Goal: Transaction & Acquisition: Purchase product/service

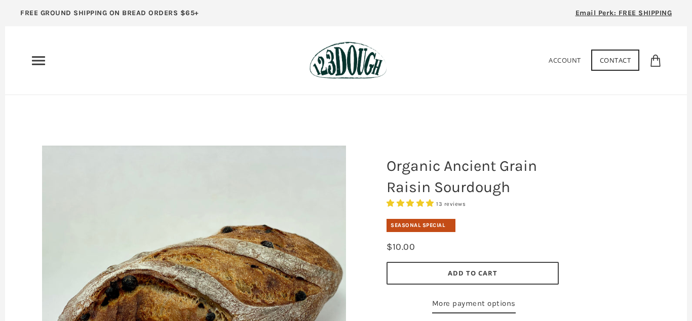
click at [36, 56] on icon "Primary" at bounding box center [38, 61] width 16 height 16
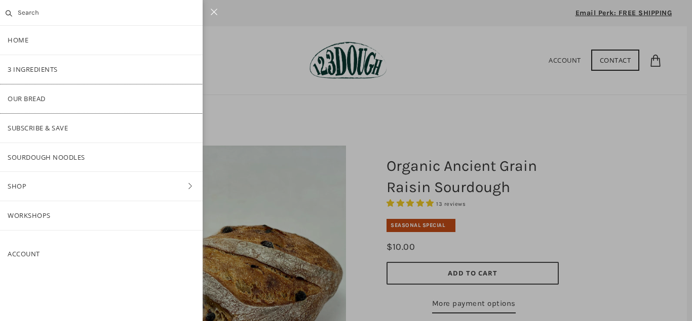
click at [34, 94] on link "Our Bread" at bounding box center [101, 99] width 203 height 29
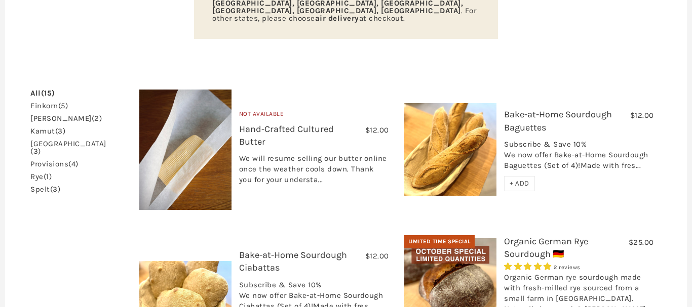
scroll to position [258, 0]
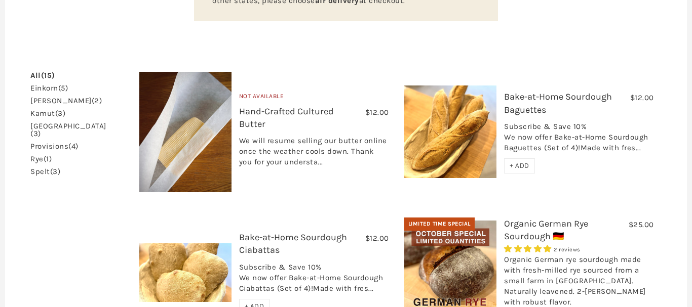
click at [268, 105] on h3 "Hand-Crafted Cultured Butter" at bounding box center [314, 120] width 150 height 30
click at [265, 106] on link "Hand-Crafted Cultured Butter" at bounding box center [286, 118] width 95 height 24
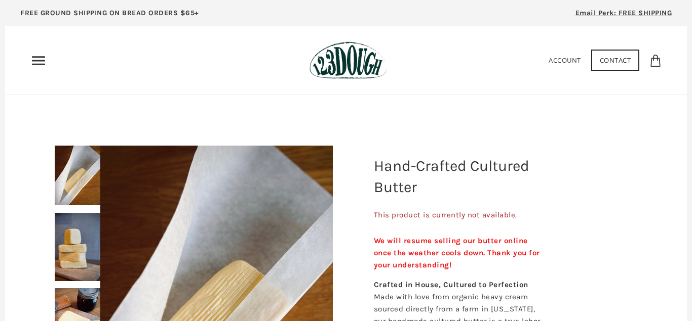
click at [602, 17] on span "Email Perk: FREE SHIPPING" at bounding box center [623, 13] width 97 height 9
